Goal: Find specific page/section: Find specific page/section

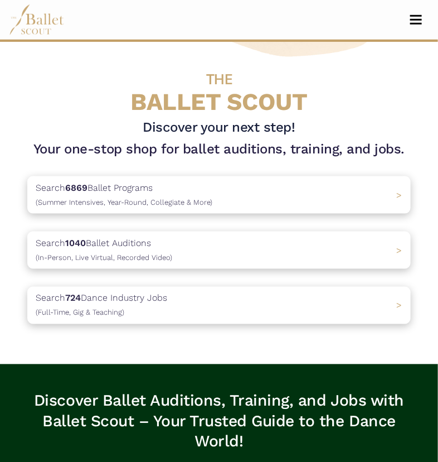
scroll to position [279, 0]
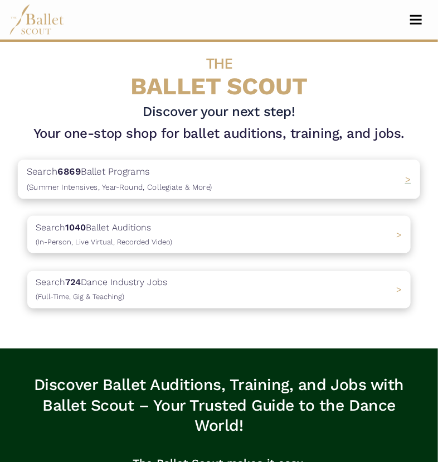
click at [133, 173] on p "Search 6869 Ballet Programs (Summer Intensives, Year-Round, Collegiate & More)" at bounding box center [120, 179] width 186 height 30
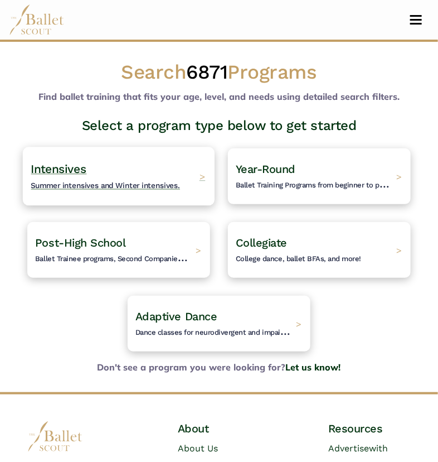
click at [130, 176] on h4 "Intensives Summer intensives and Winter intensives." at bounding box center [105, 176] width 149 height 31
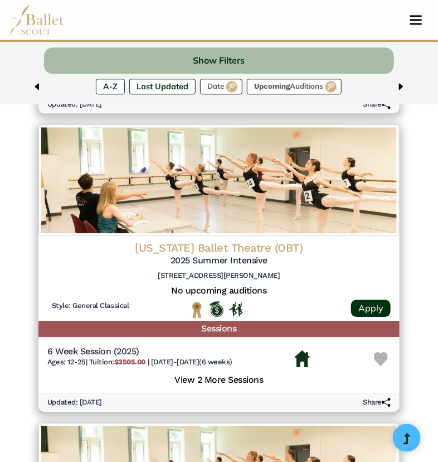
scroll to position [669, 0]
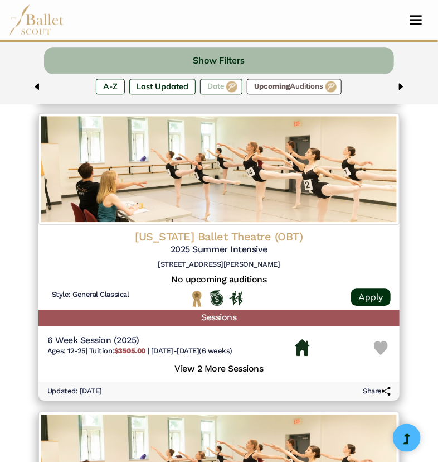
click at [229, 90] on label "Date" at bounding box center [221, 87] width 42 height 16
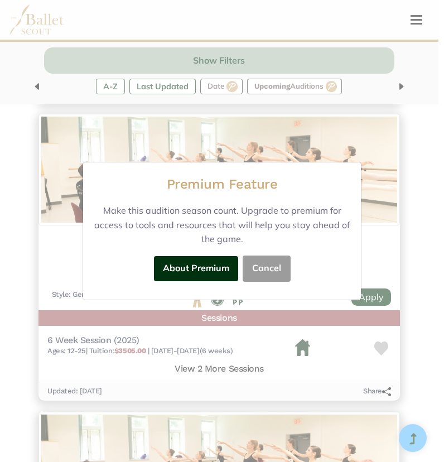
click at [281, 264] on button "Cancel" at bounding box center [266, 268] width 48 height 26
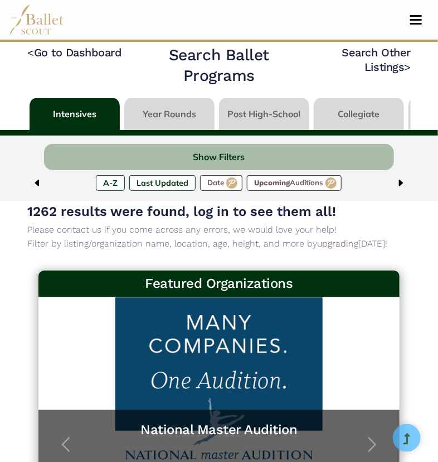
scroll to position [0, 0]
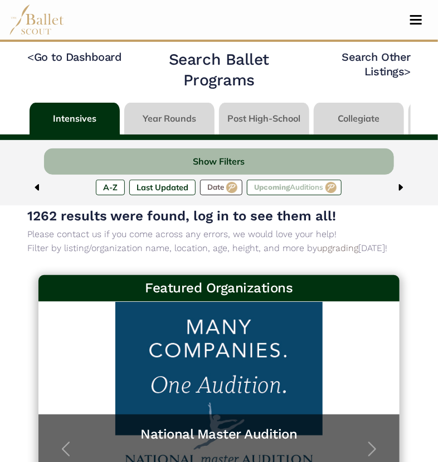
click at [266, 192] on label "Upcoming Auditions" at bounding box center [294, 187] width 95 height 16
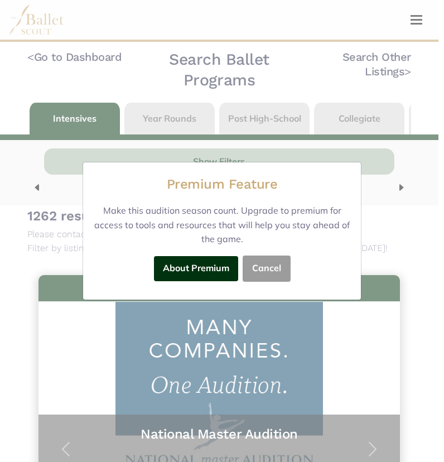
click at [279, 266] on button "Cancel" at bounding box center [266, 268] width 48 height 26
